Goal: Navigation & Orientation: Find specific page/section

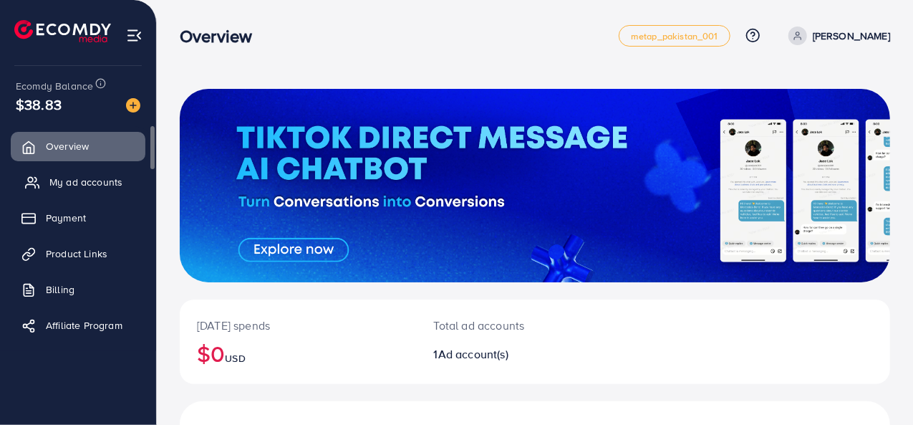
click at [87, 180] on span "My ad accounts" at bounding box center [85, 182] width 73 height 14
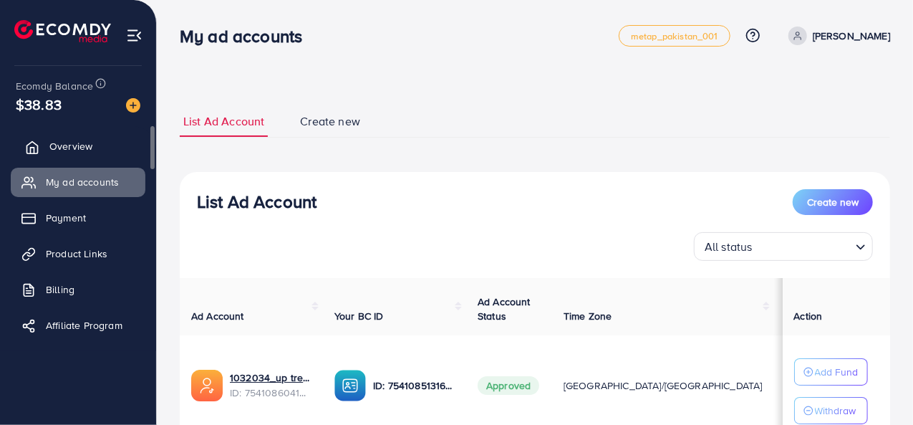
click at [56, 137] on link "Overview" at bounding box center [78, 146] width 135 height 29
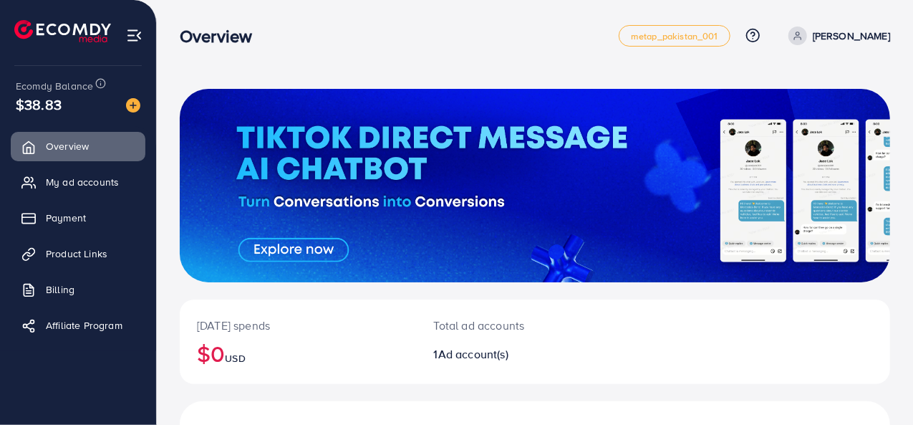
click at [309, 249] on div at bounding box center [535, 185] width 710 height 193
click at [53, 251] on span "Product Links" at bounding box center [80, 253] width 62 height 14
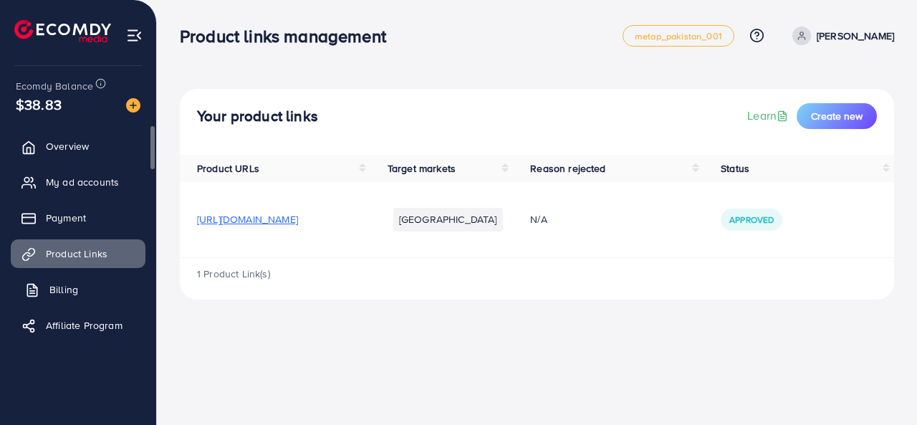
click at [52, 289] on span "Billing" at bounding box center [63, 289] width 29 height 14
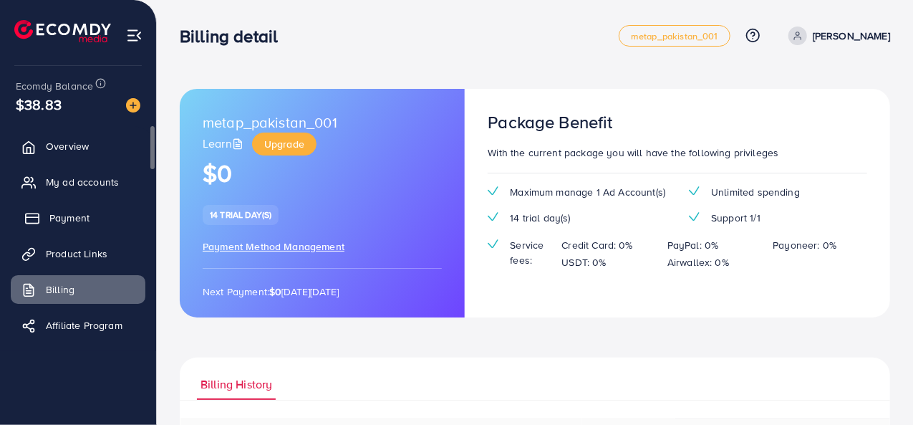
click at [64, 221] on span "Payment" at bounding box center [69, 218] width 40 height 14
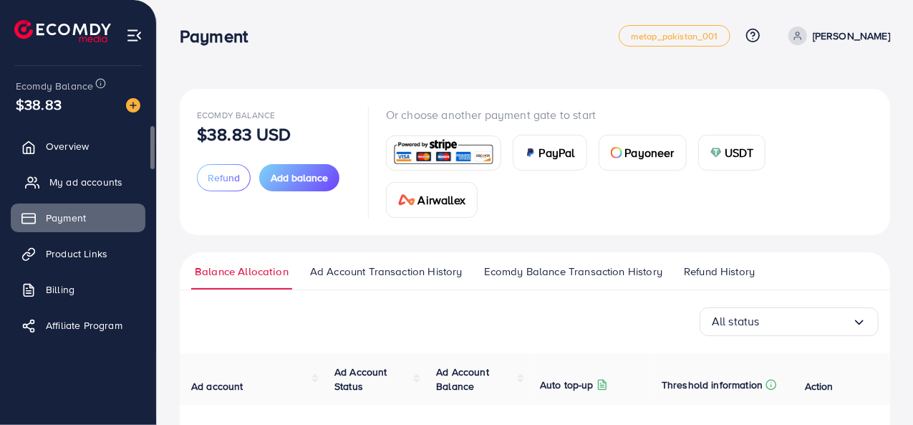
click at [63, 185] on span "My ad accounts" at bounding box center [85, 182] width 73 height 14
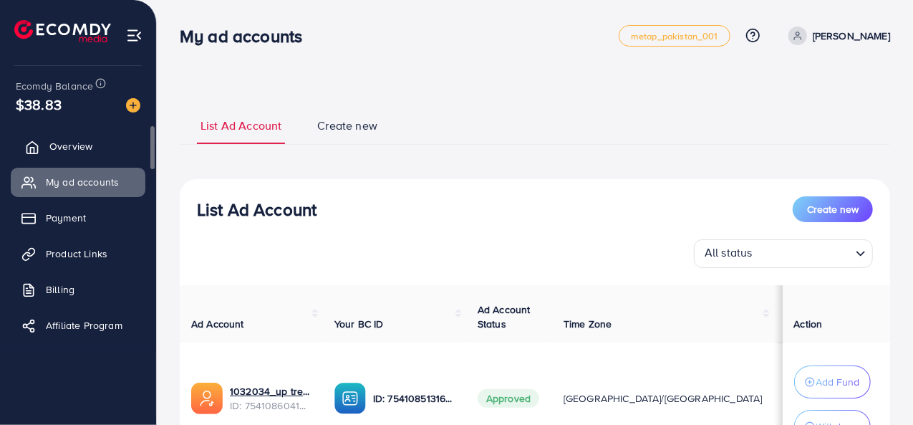
click at [59, 147] on span "Overview" at bounding box center [70, 146] width 43 height 14
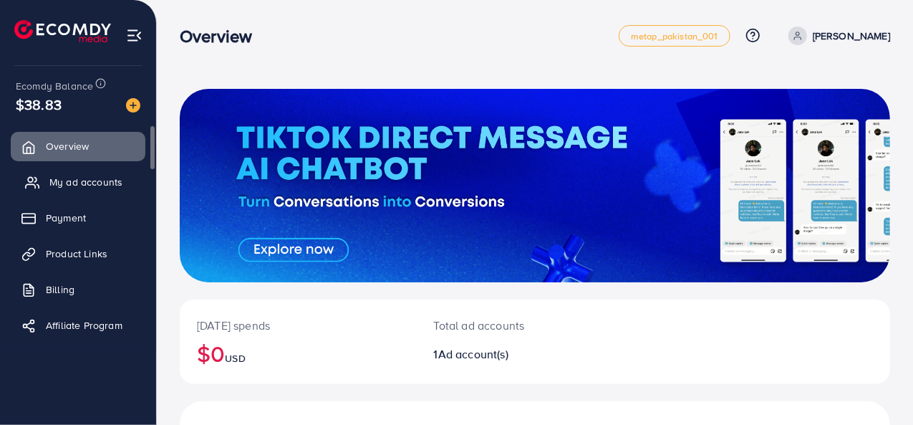
click at [57, 191] on link "My ad accounts" at bounding box center [78, 182] width 135 height 29
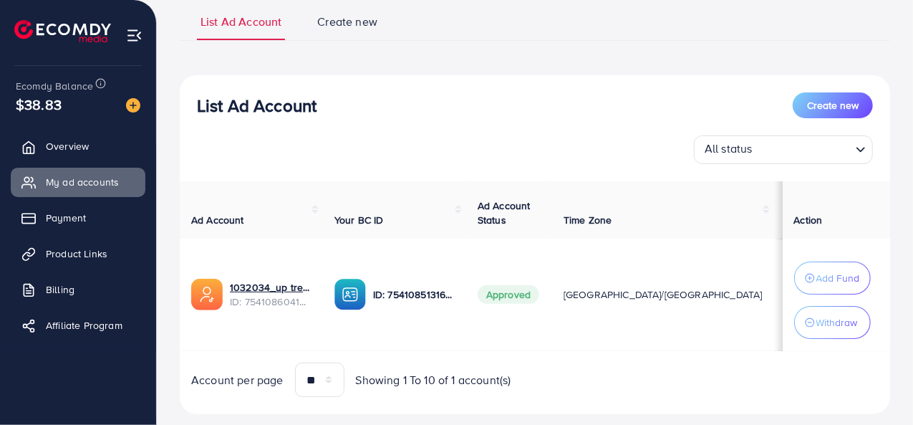
scroll to position [135, 0]
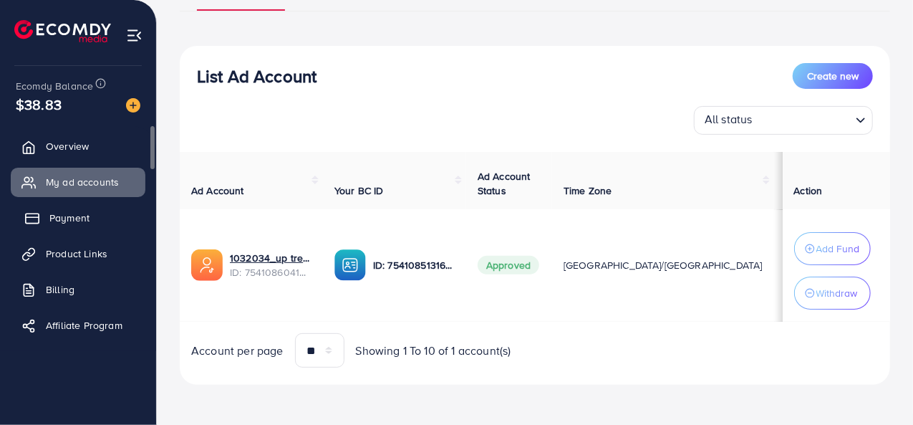
click at [125, 211] on link "Payment" at bounding box center [78, 217] width 135 height 29
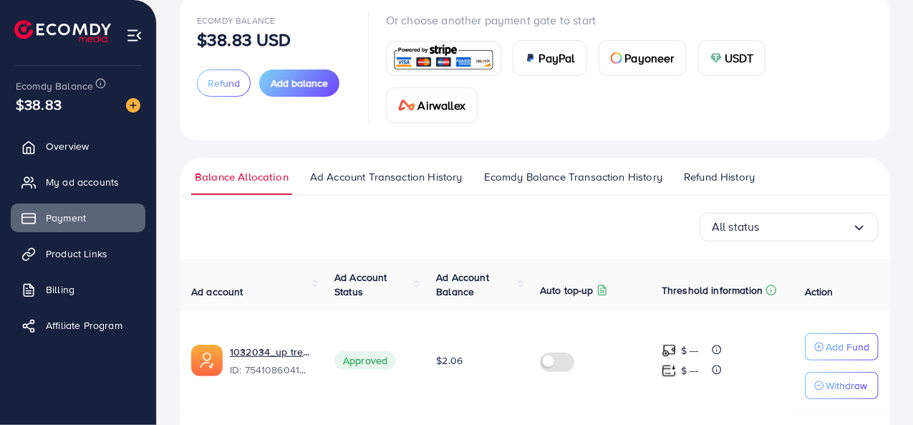
scroll to position [139, 0]
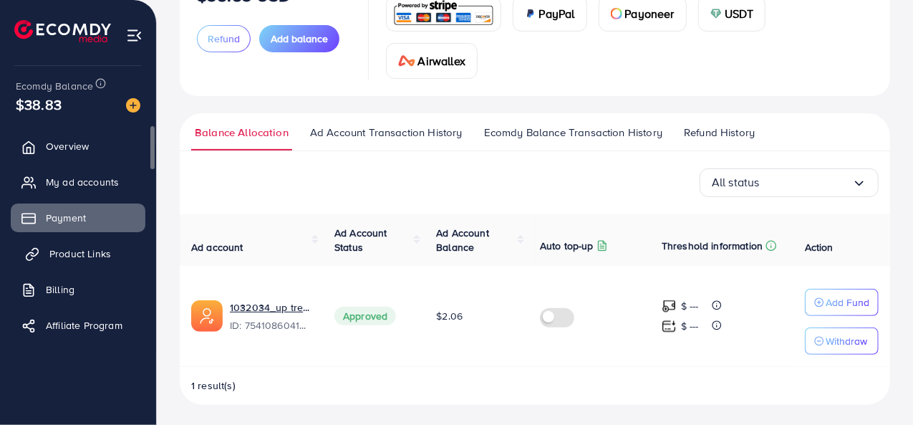
click at [83, 249] on span "Product Links" at bounding box center [80, 253] width 62 height 14
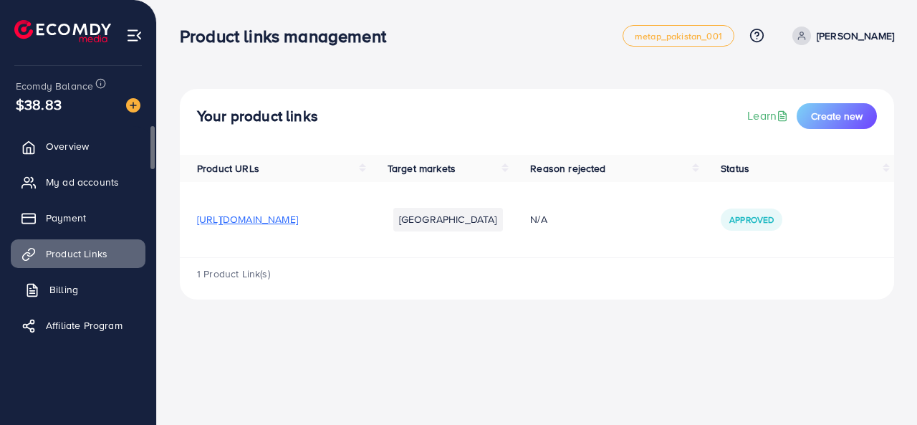
click at [62, 280] on link "Billing" at bounding box center [78, 289] width 135 height 29
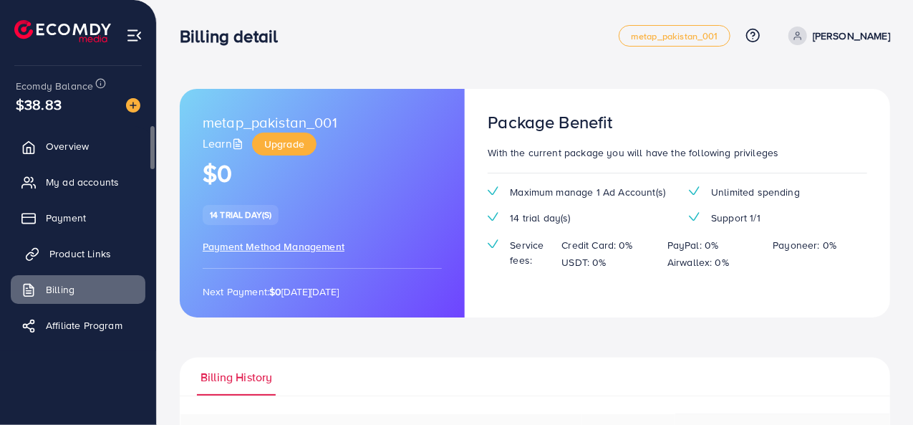
click at [47, 251] on link "Product Links" at bounding box center [78, 253] width 135 height 29
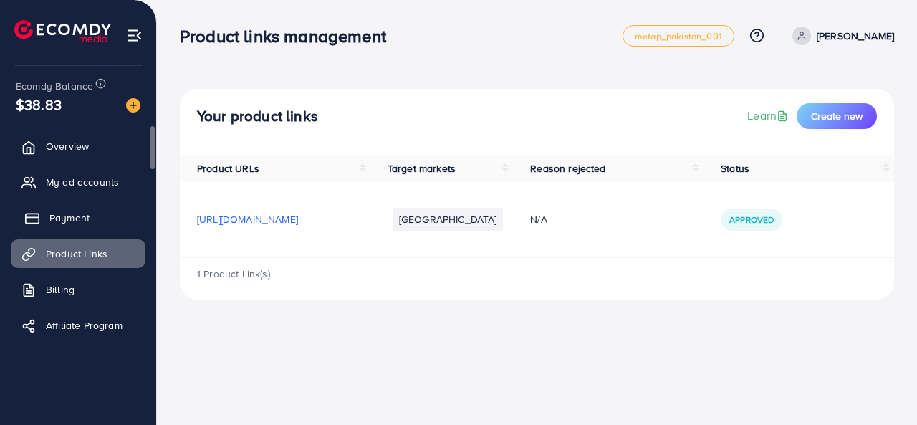
click at [100, 206] on link "Payment" at bounding box center [78, 217] width 135 height 29
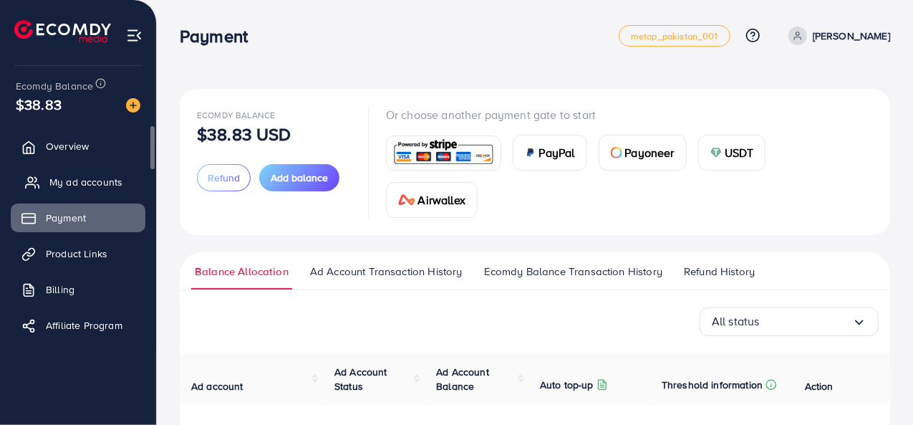
click at [99, 178] on span "My ad accounts" at bounding box center [85, 182] width 73 height 14
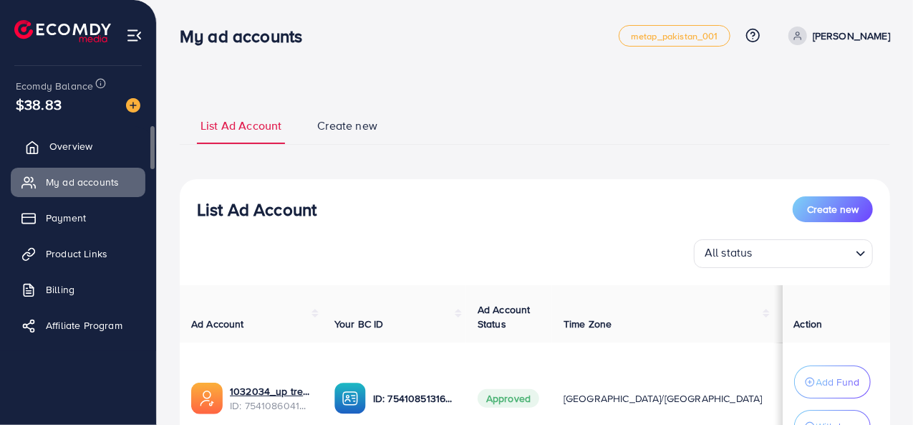
click at [109, 142] on link "Overview" at bounding box center [78, 146] width 135 height 29
